Goal: Go to known website: Access a specific website the user already knows

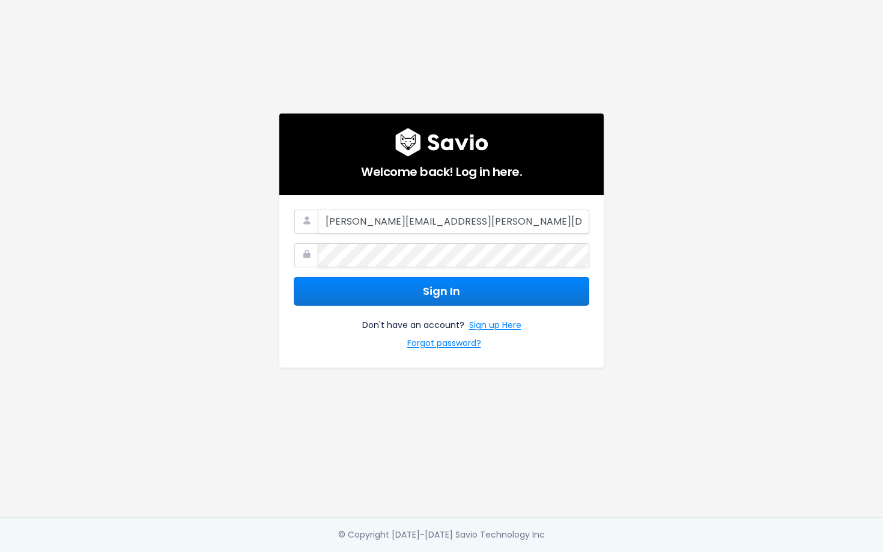
click at [444, 296] on button "Sign In" at bounding box center [442, 291] width 296 height 29
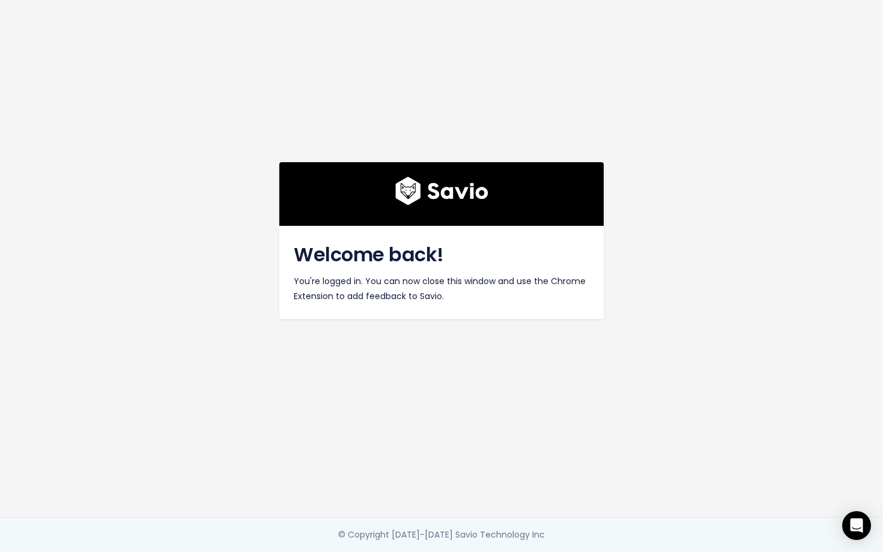
click at [551, 352] on div "Welcome back! You're logged in. You can now close this window and use the Chrom…" at bounding box center [441, 258] width 685 height 517
click at [665, 328] on div "Welcome back! You're logged in. You can now close this window and use the Chrom…" at bounding box center [441, 258] width 685 height 517
click at [573, 476] on div "Welcome back! You're logged in. You can now close this window and use the Chrom…" at bounding box center [441, 258] width 685 height 517
